Goal: Transaction & Acquisition: Purchase product/service

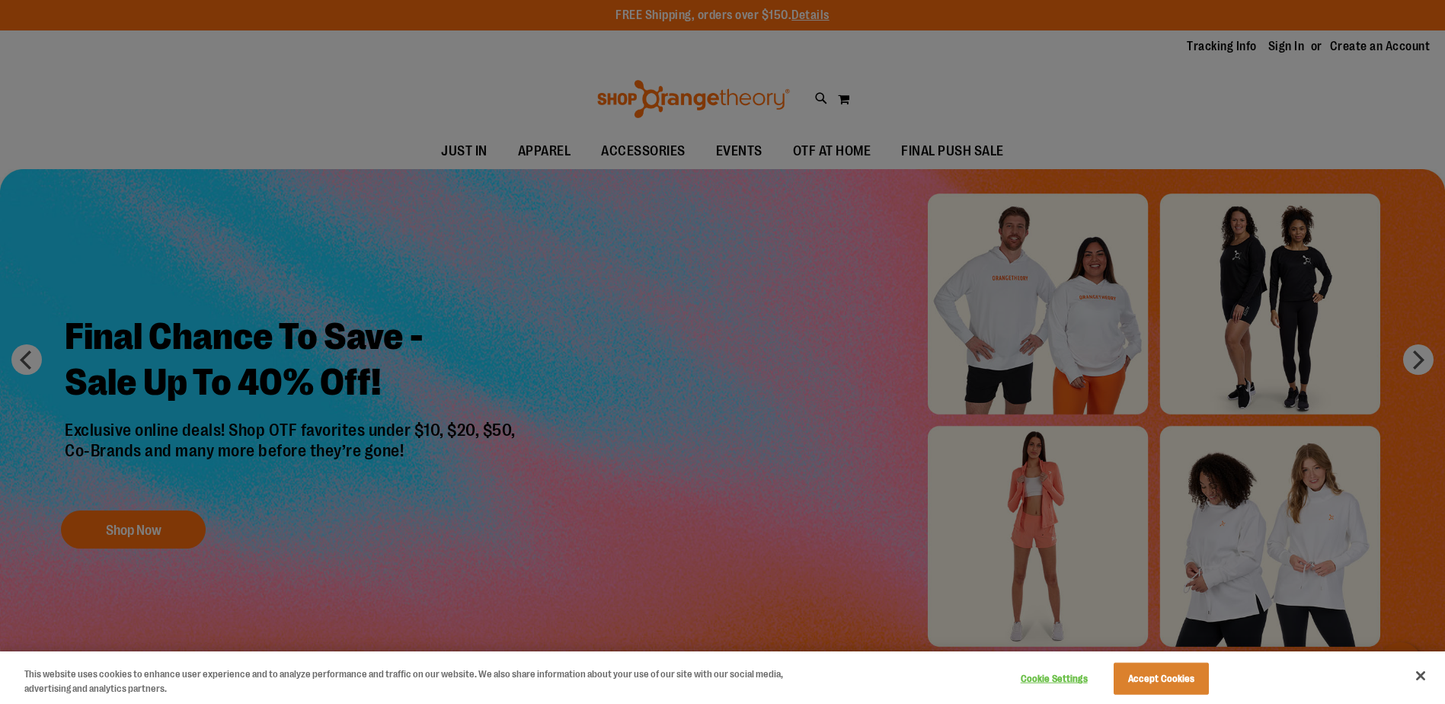
click at [991, 104] on div at bounding box center [722, 352] width 1445 height 704
click at [1419, 680] on button "Close" at bounding box center [1421, 676] width 34 height 34
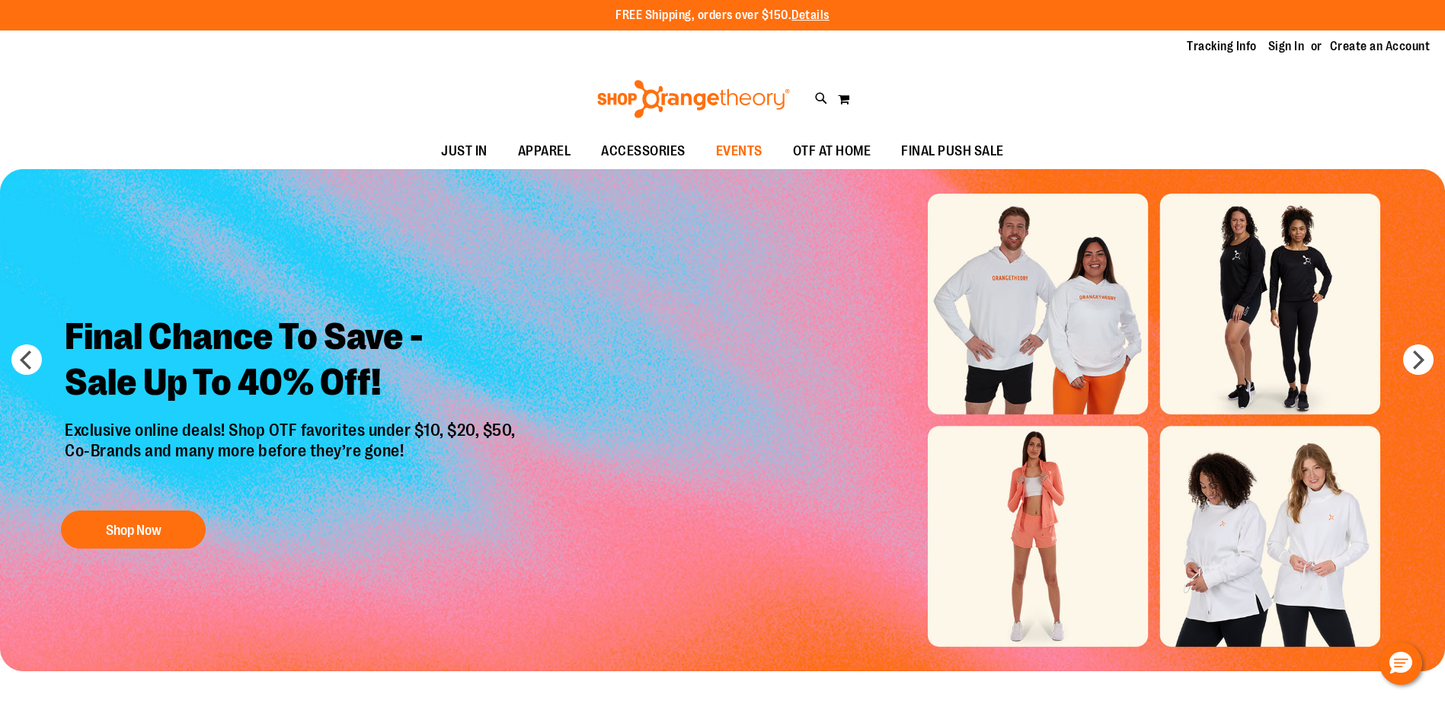
click at [722, 155] on span "EVENTS" at bounding box center [739, 151] width 46 height 34
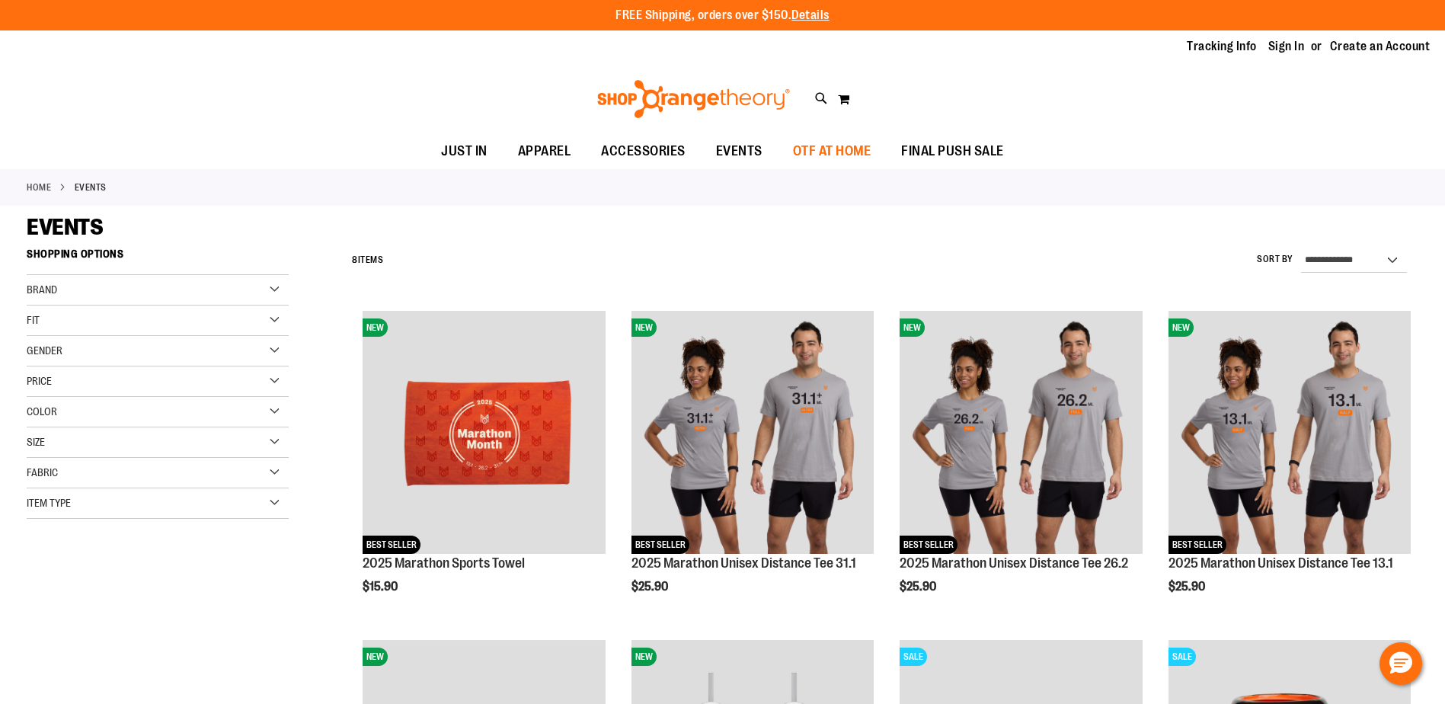
click at [808, 158] on span "OTF AT HOME" at bounding box center [832, 151] width 78 height 34
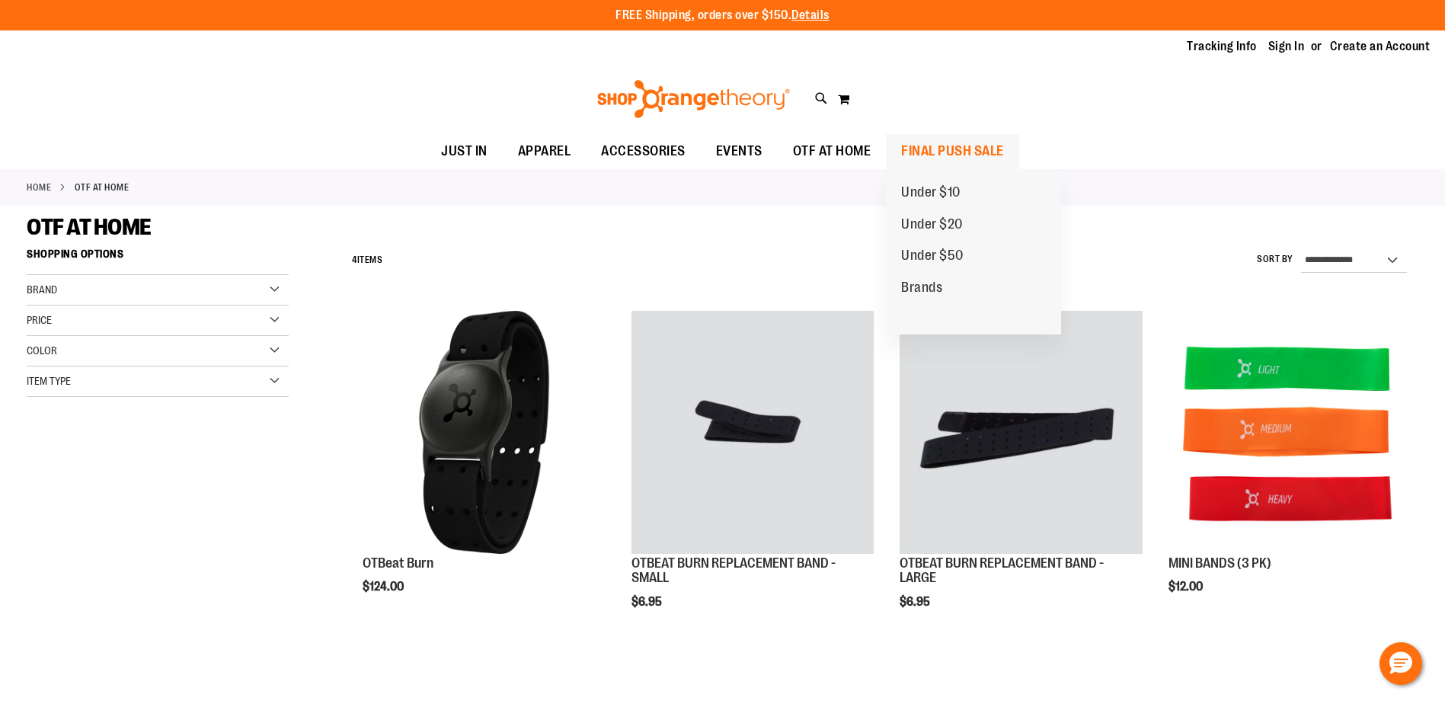
click at [919, 152] on span "FINAL PUSH SALE" at bounding box center [952, 151] width 103 height 34
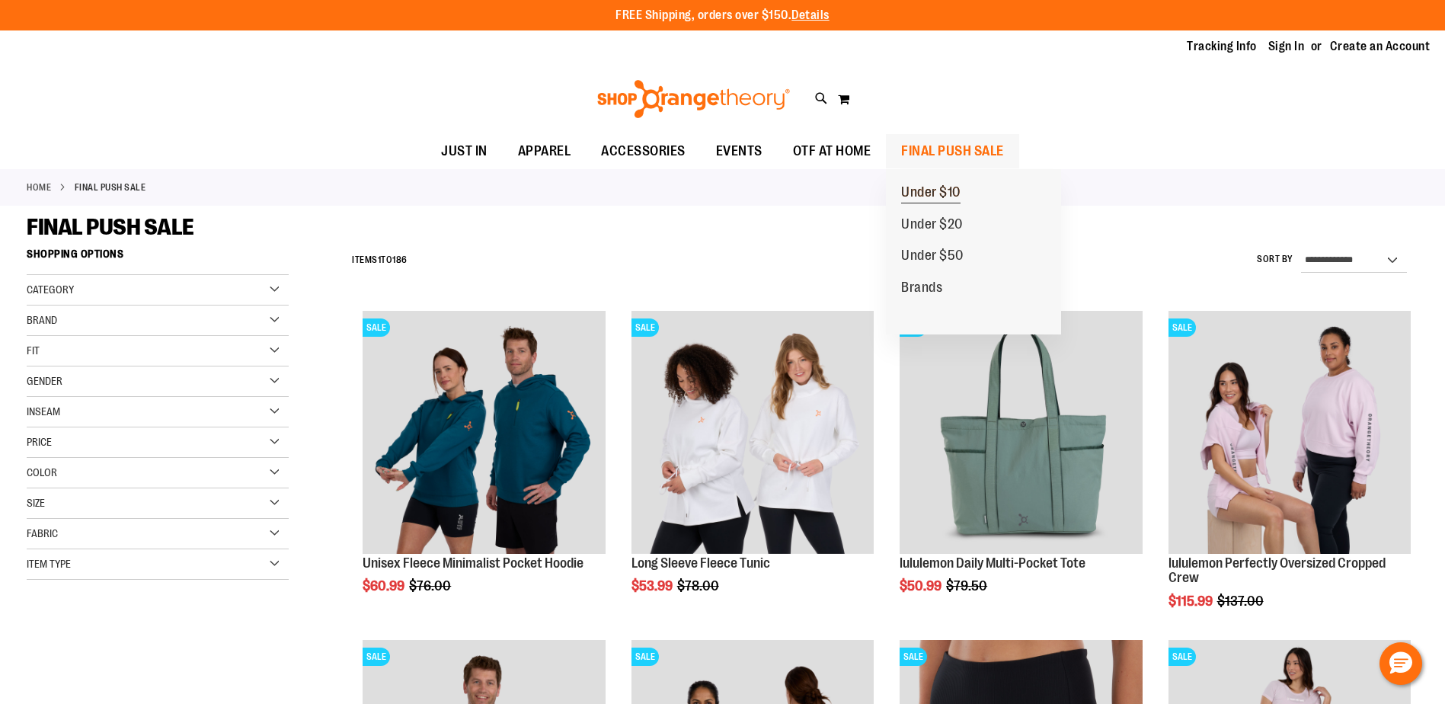
click at [939, 194] on span "Under $10" at bounding box center [930, 193] width 59 height 19
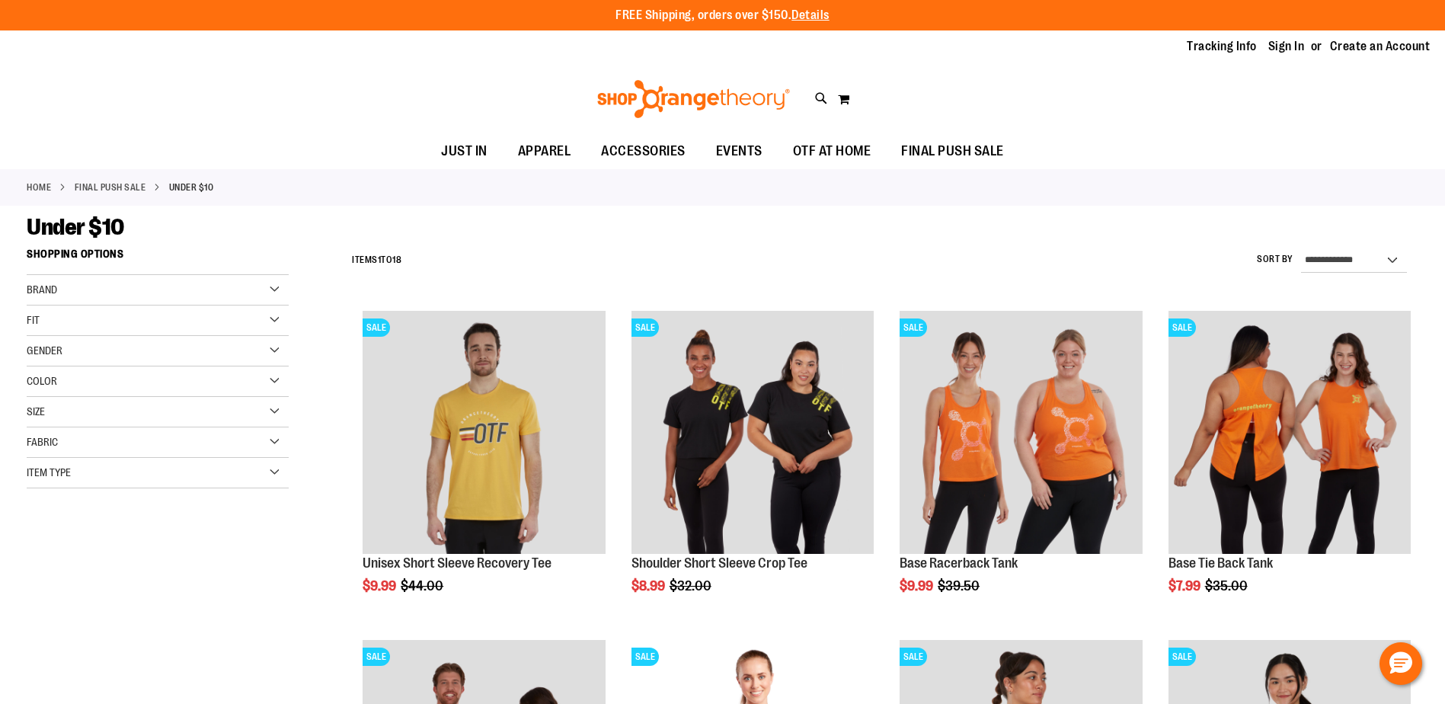
click at [990, 69] on div "Toggle Nav Search Popular Suggestions Advanced Search" at bounding box center [722, 99] width 1445 height 70
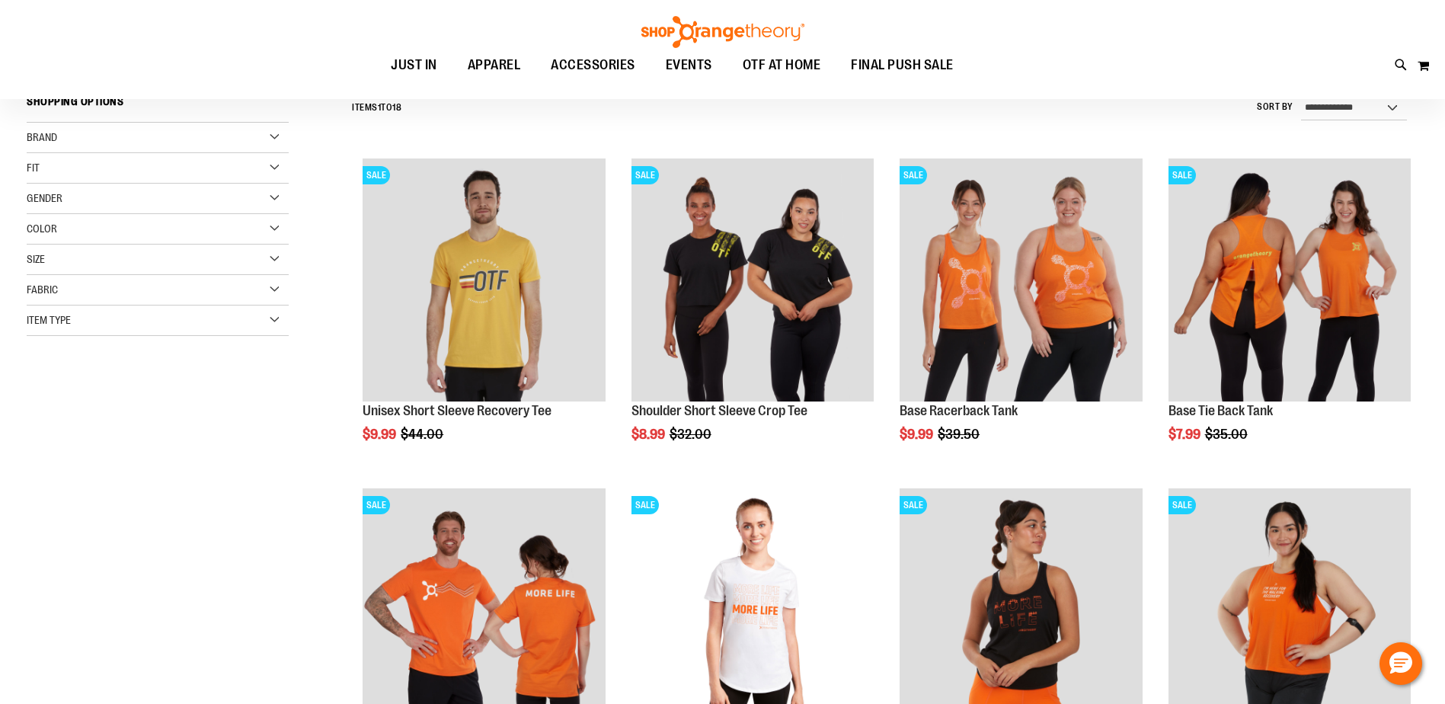
scroll to position [228, 0]
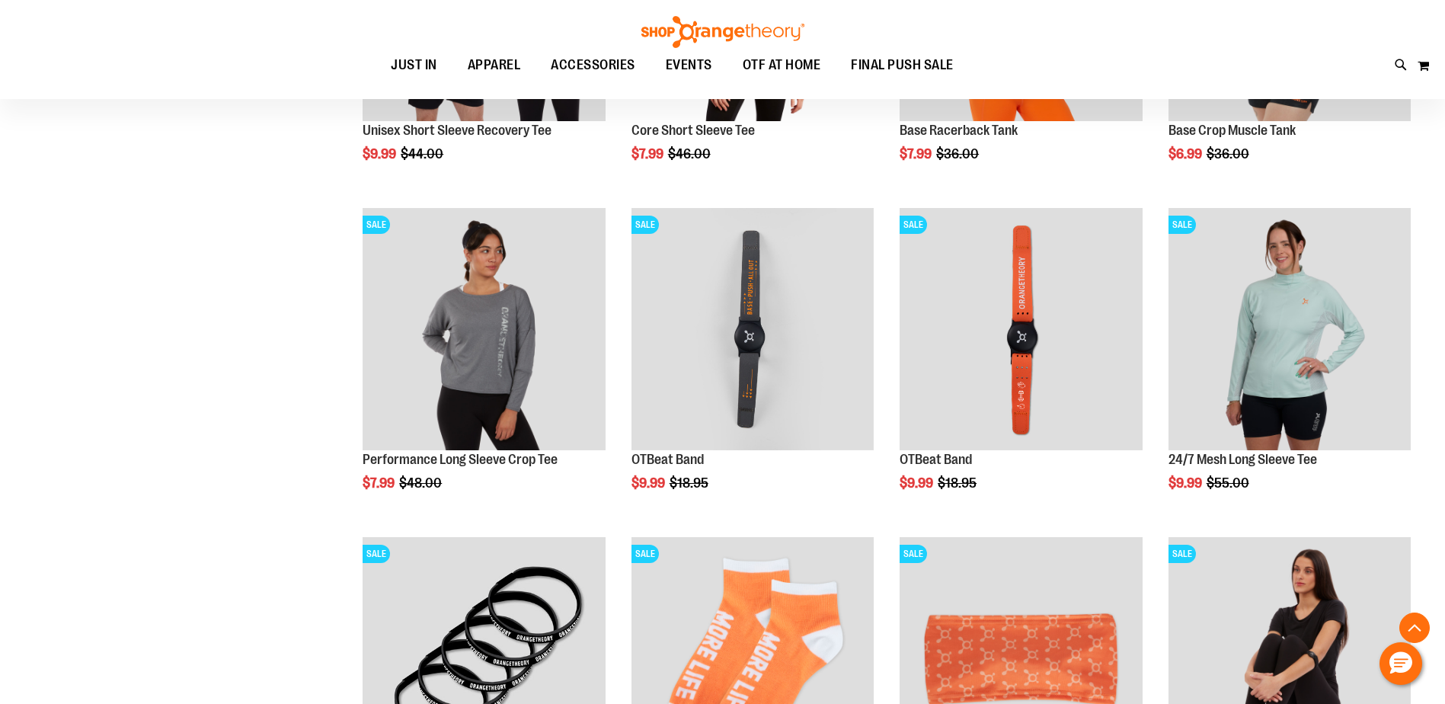
scroll to position [456, 0]
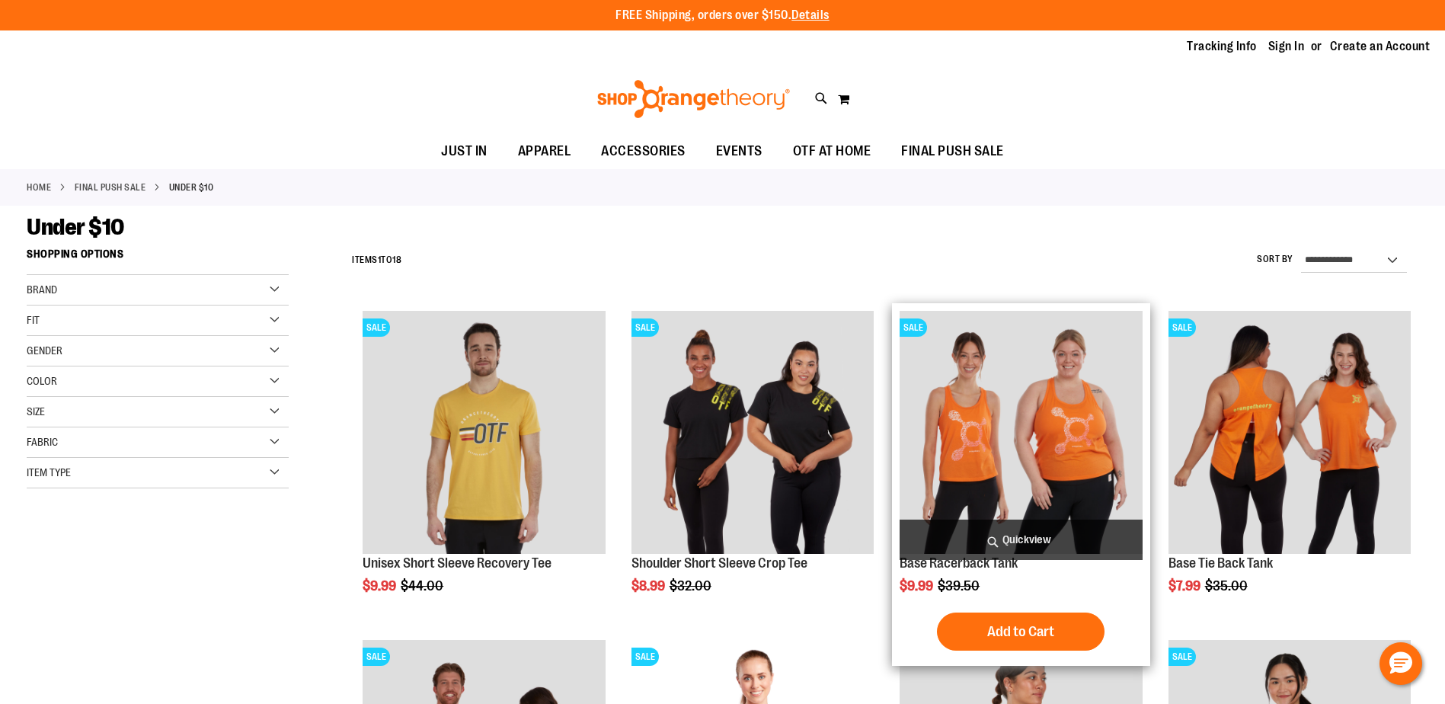
click at [1017, 407] on img "product" at bounding box center [1021, 432] width 242 height 242
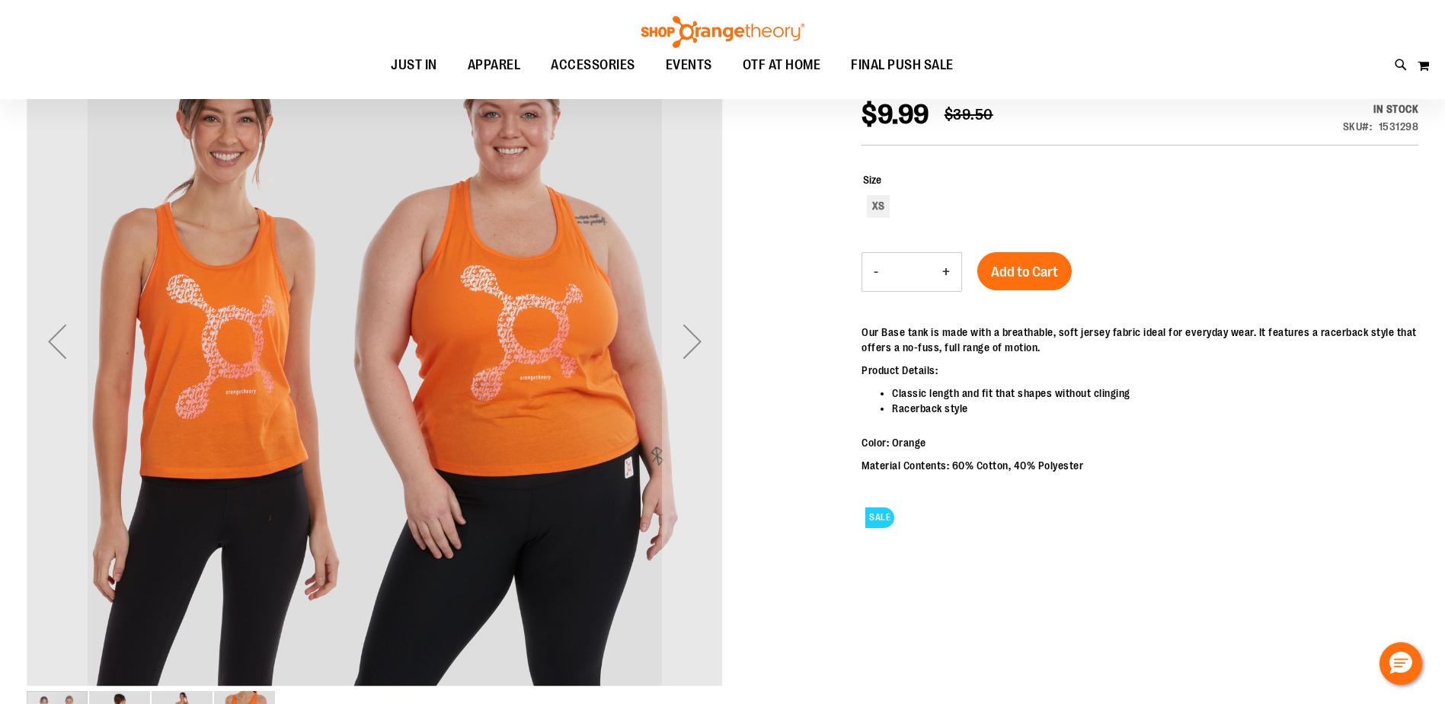
scroll to position [228, 0]
click at [693, 372] on div "Next" at bounding box center [692, 341] width 61 height 696
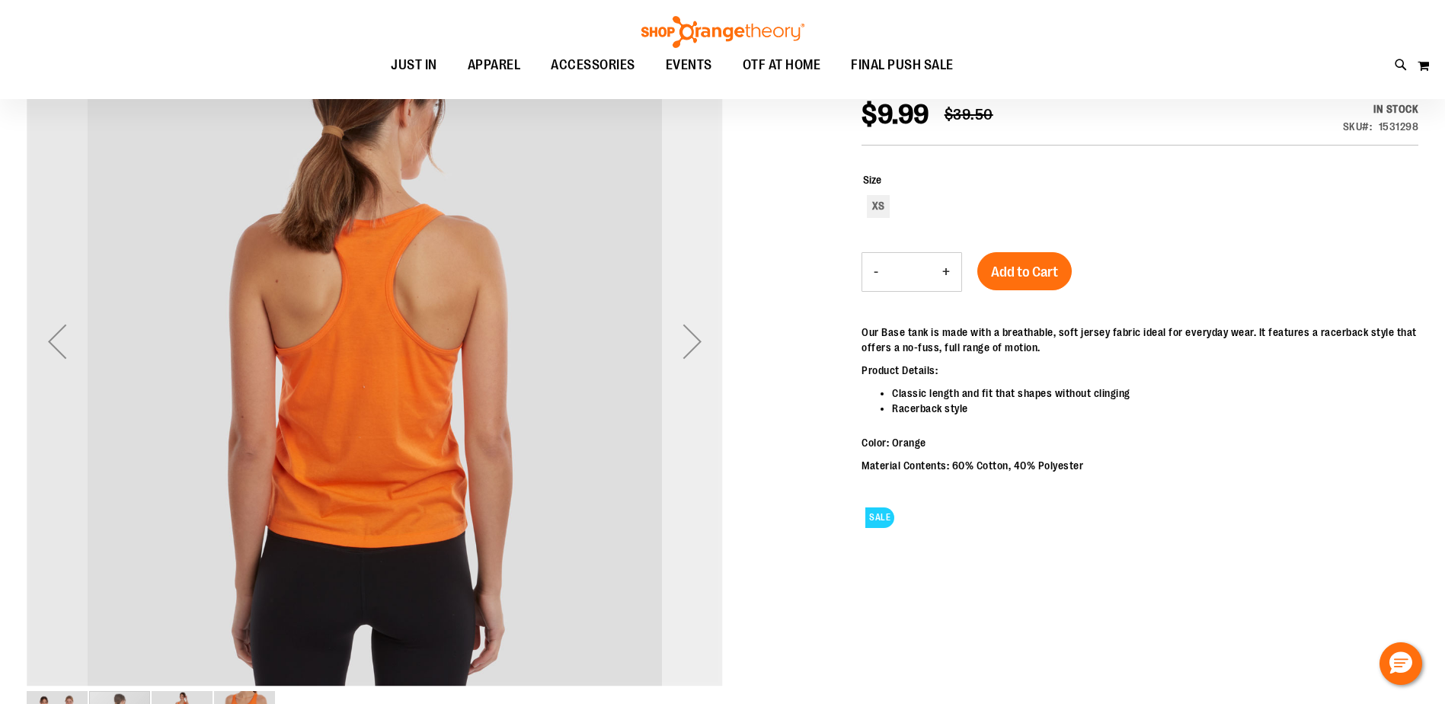
click at [698, 351] on div "Next" at bounding box center [692, 341] width 61 height 61
